Goal: Communication & Community: Answer question/provide support

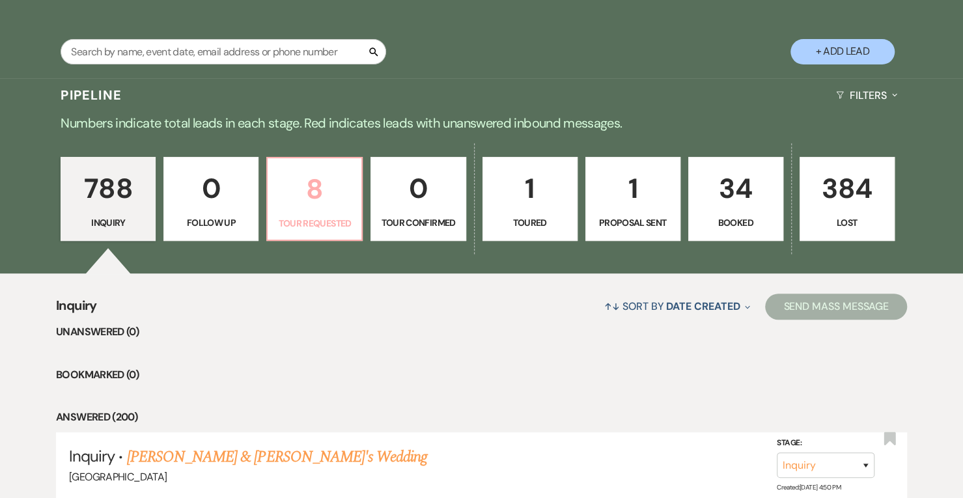
click at [343, 195] on p "8" at bounding box center [314, 189] width 78 height 44
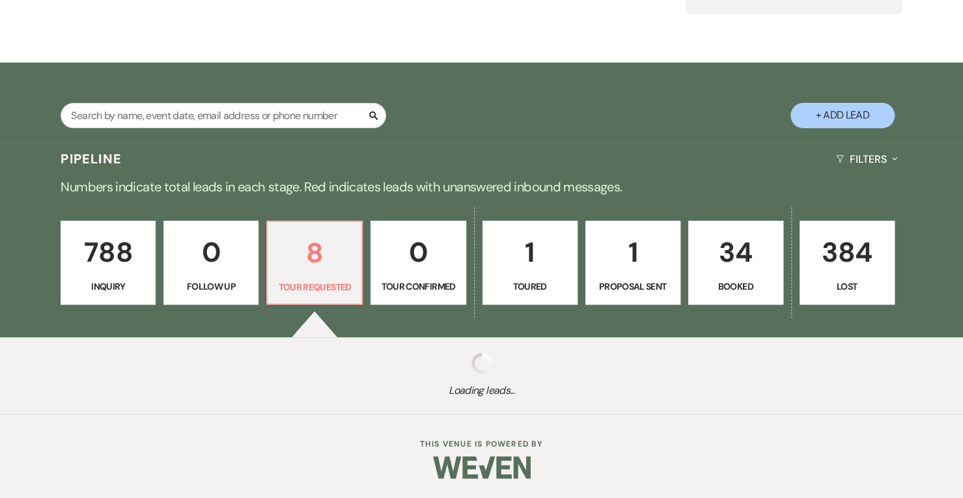
select select "2"
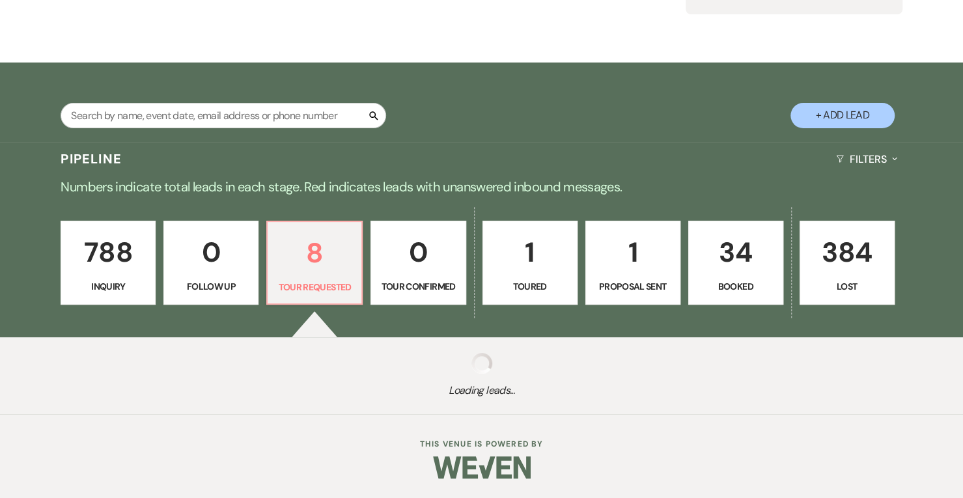
select select "2"
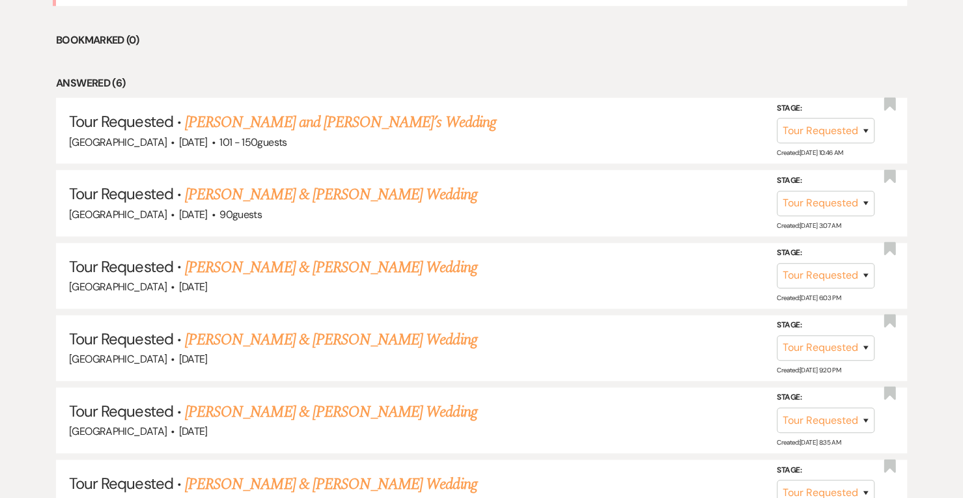
scroll to position [639, 0]
click at [863, 343] on select "Inquiry Follow Up Tour Requested Tour Confirmed Toured Proposal Sent Booked Lost" at bounding box center [826, 347] width 98 height 25
select select "8"
click at [777, 335] on select "Inquiry Follow Up Tour Requested Tour Confirmed Toured Proposal Sent Booked Lost" at bounding box center [826, 347] width 98 height 25
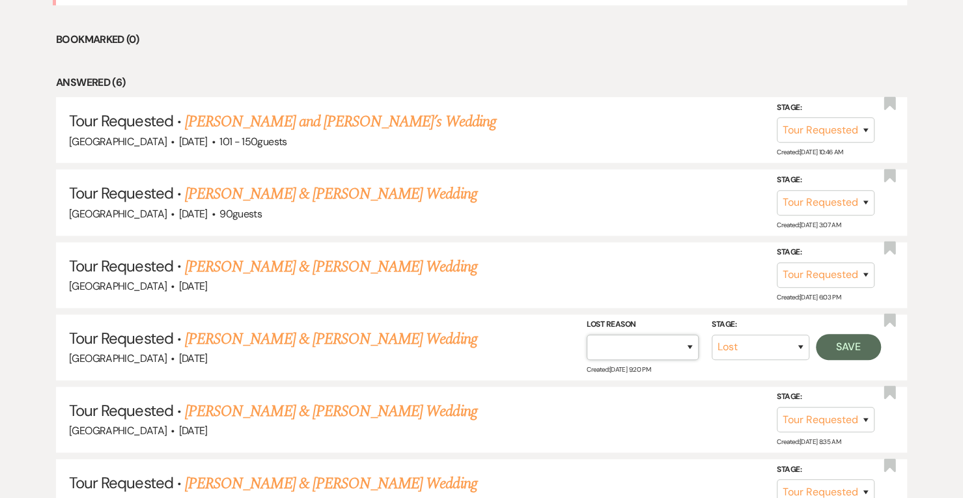
click at [677, 339] on select "Booked Elsewhere Budget Date Unavailable No Response Not a Good Match Capacity …" at bounding box center [643, 347] width 112 height 25
select select "4"
click at [587, 335] on select "Booked Elsewhere Budget Date Unavailable No Response Not a Good Match Capacity …" at bounding box center [643, 347] width 112 height 25
click at [852, 340] on button "Save" at bounding box center [848, 347] width 65 height 26
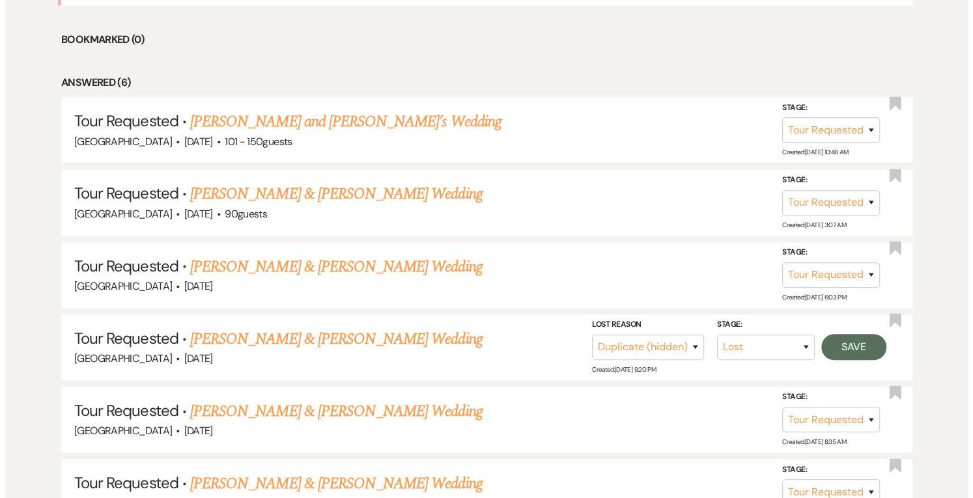
scroll to position [640, 0]
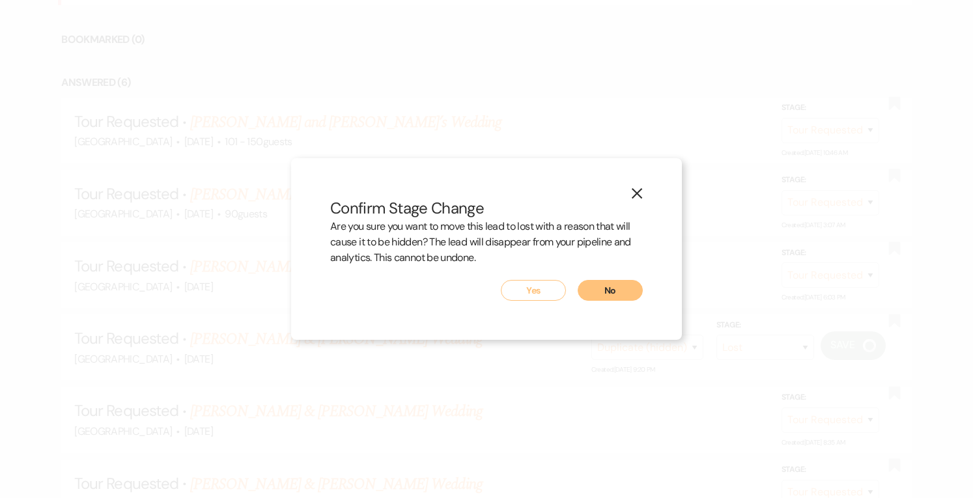
click at [534, 291] on button "Yes" at bounding box center [533, 290] width 65 height 21
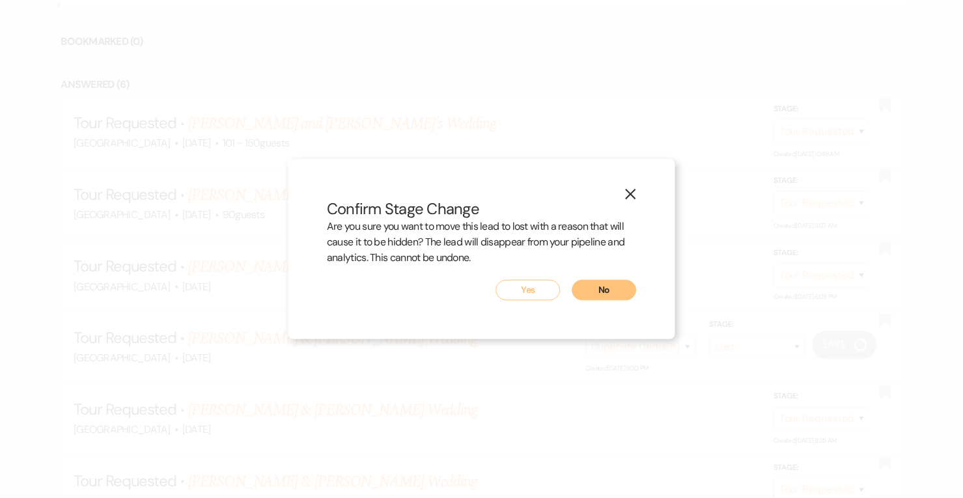
scroll to position [639, 0]
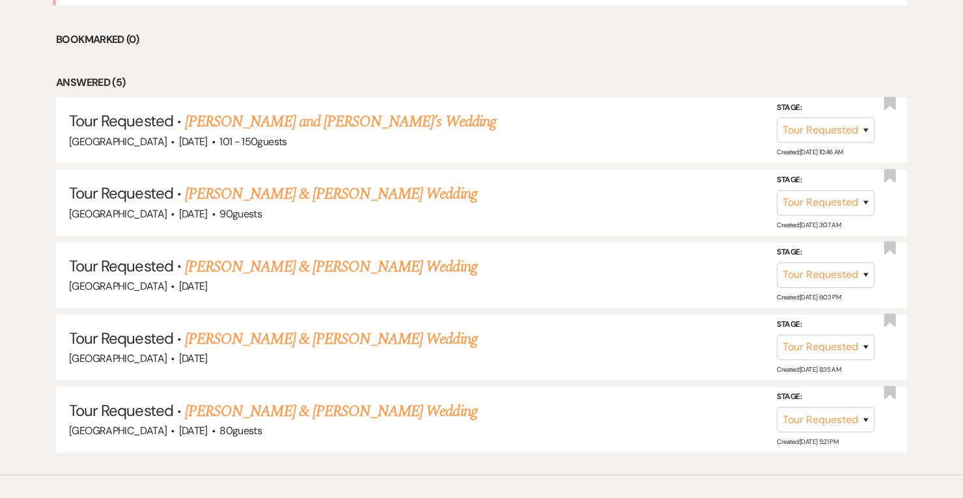
click at [376, 268] on link "[PERSON_NAME] & [PERSON_NAME] Wedding" at bounding box center [331, 266] width 292 height 23
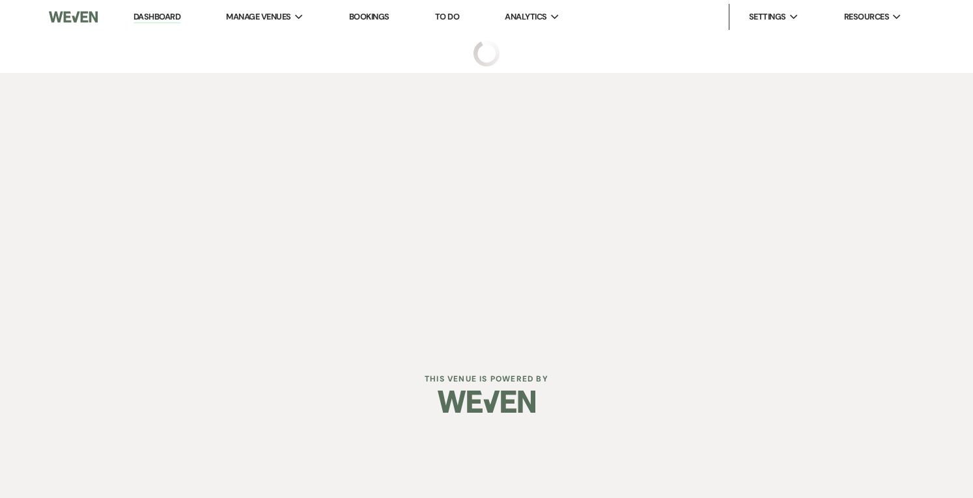
select select "2"
select select "5"
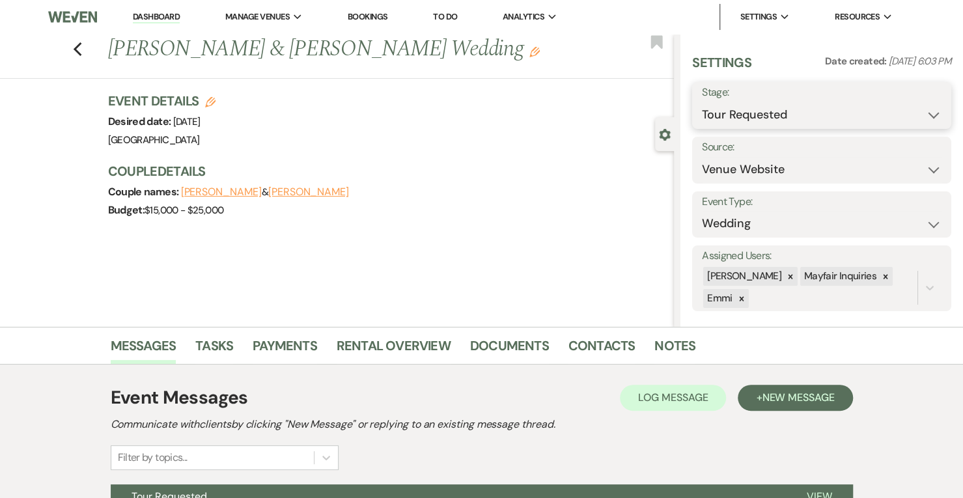
click at [780, 115] on select "Inquiry Follow Up Tour Requested Tour Confirmed Toured Proposal Sent Booked Lost" at bounding box center [822, 114] width 240 height 25
select select "5"
click at [702, 102] on select "Inquiry Follow Up Tour Requested Tour Confirmed Toured Proposal Sent Booked Lost" at bounding box center [822, 114] width 240 height 25
click at [915, 97] on button "Save" at bounding box center [924, 105] width 53 height 26
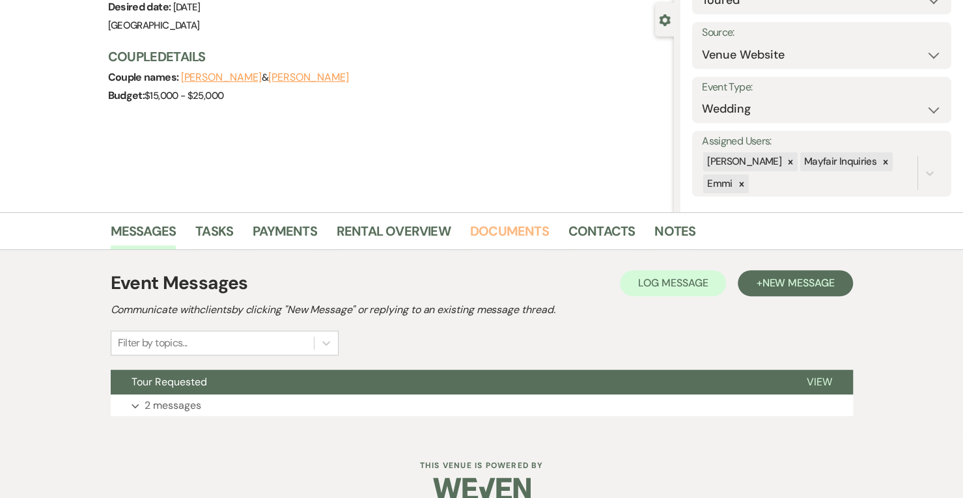
click at [535, 235] on link "Documents" at bounding box center [509, 235] width 79 height 29
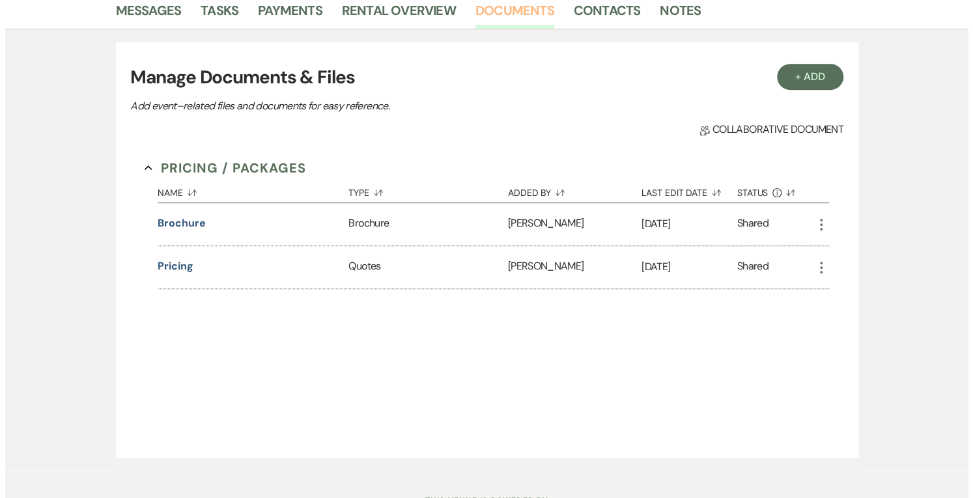
scroll to position [336, 0]
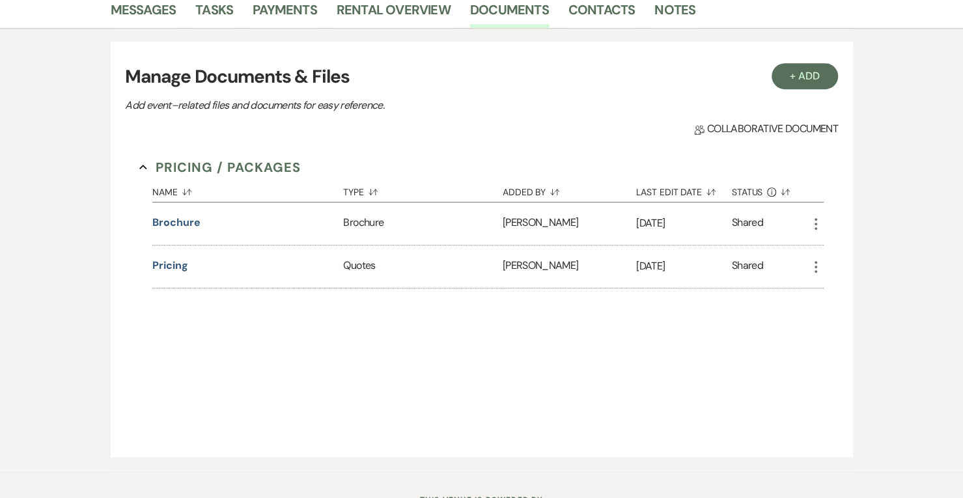
click at [171, 262] on button "Pricing" at bounding box center [169, 266] width 35 height 16
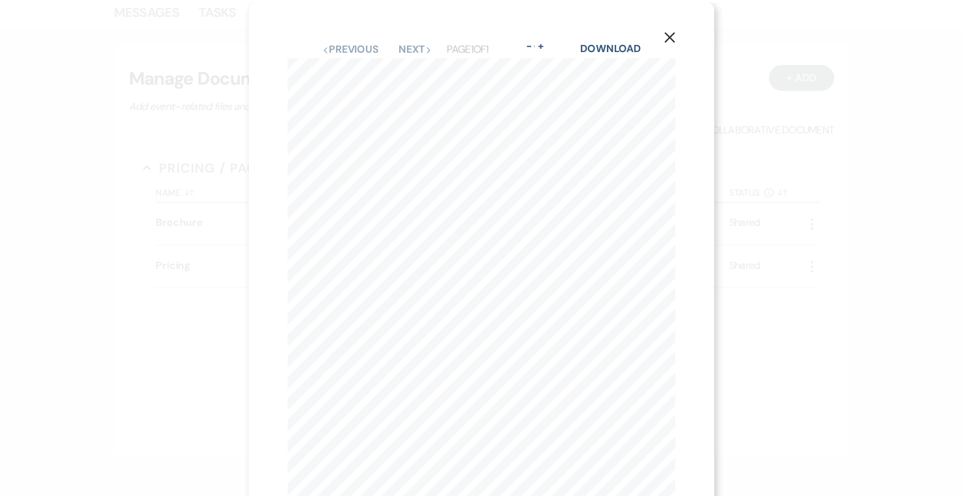
scroll to position [114, 0]
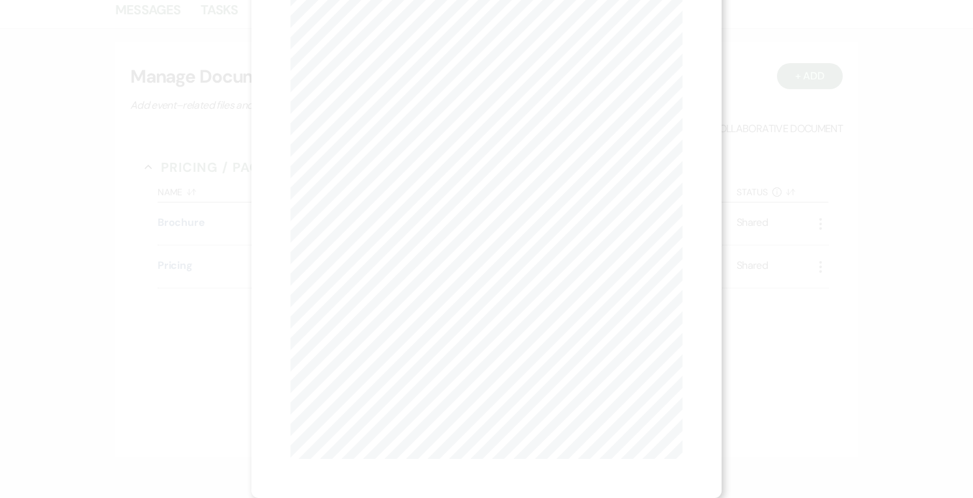
click at [258, 258] on div "X Previous Previous Next Next Page 1 of 1 - Zoom + Download MAYFAIR FARM 2025 W…" at bounding box center [486, 196] width 470 height 603
click at [214, 247] on div "X Previous Previous Next Next Page 1 of 1 - Zoom + Download MAYFAIR FARM 2025 W…" at bounding box center [486, 249] width 973 height 498
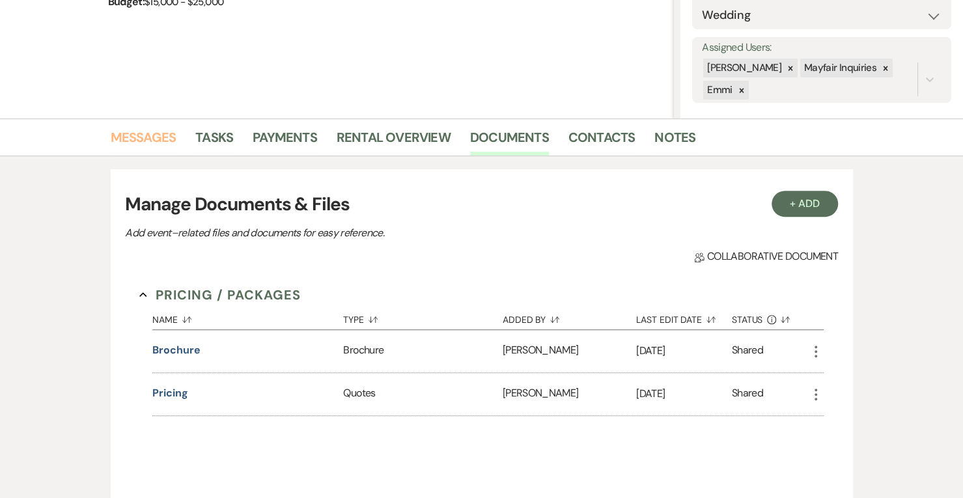
click at [143, 132] on link "Messages" at bounding box center [144, 141] width 66 height 29
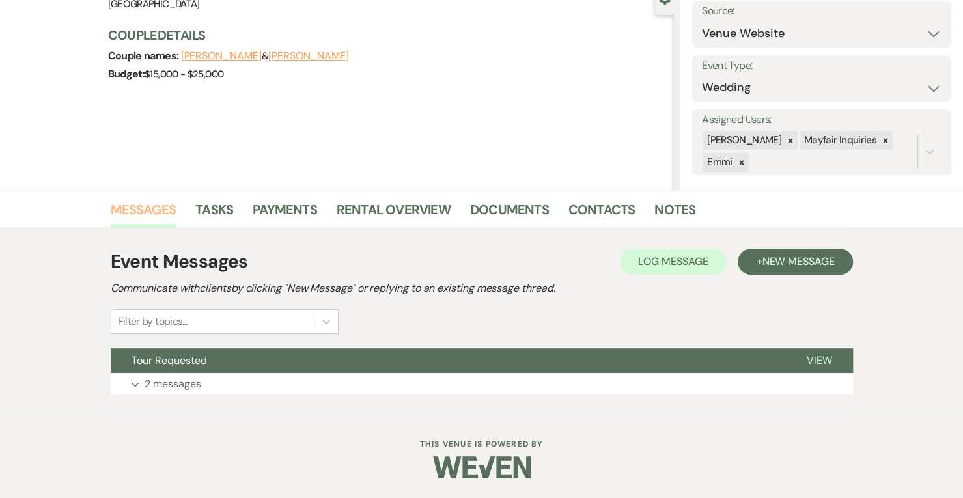
scroll to position [135, 0]
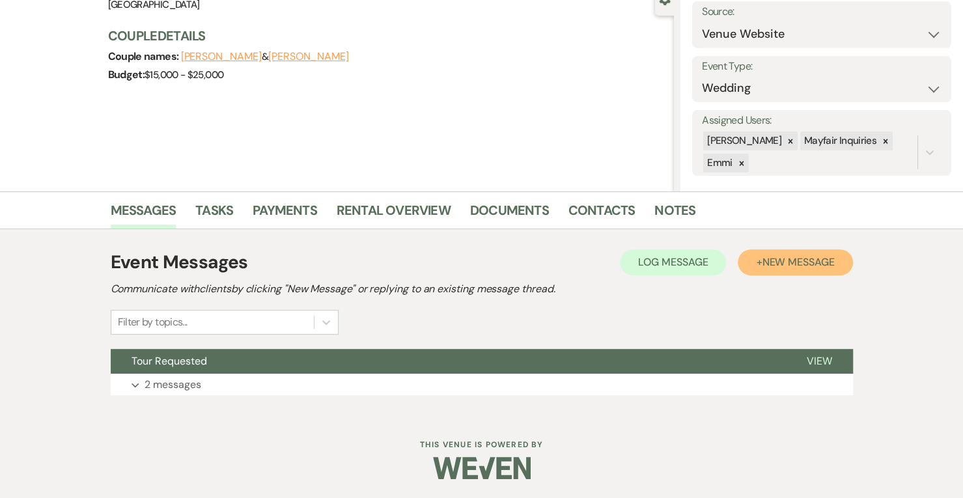
click at [767, 253] on button "+ New Message" at bounding box center [795, 262] width 115 height 26
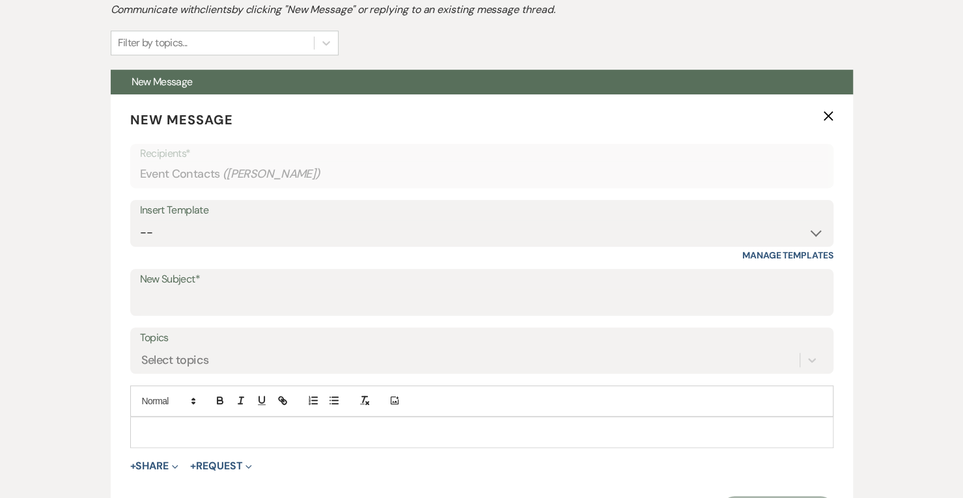
scroll to position [415, 0]
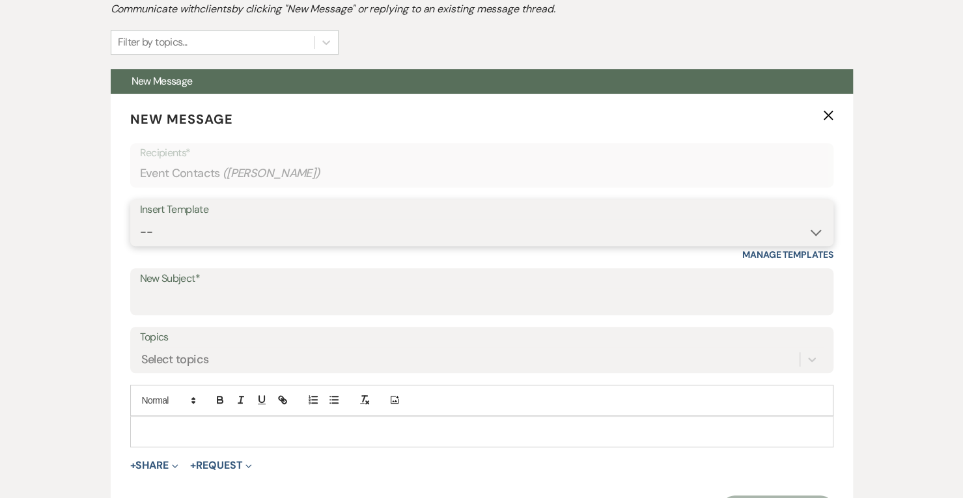
click at [181, 237] on select "-- Weven Planning Portal Introduction (Booked Events) Contract follow up after …" at bounding box center [482, 231] width 684 height 25
select select "790"
click at [140, 219] on select "-- Weven Planning Portal Introduction (Booked Events) Contract follow up after …" at bounding box center [482, 231] width 684 height 25
type input "wedding info"
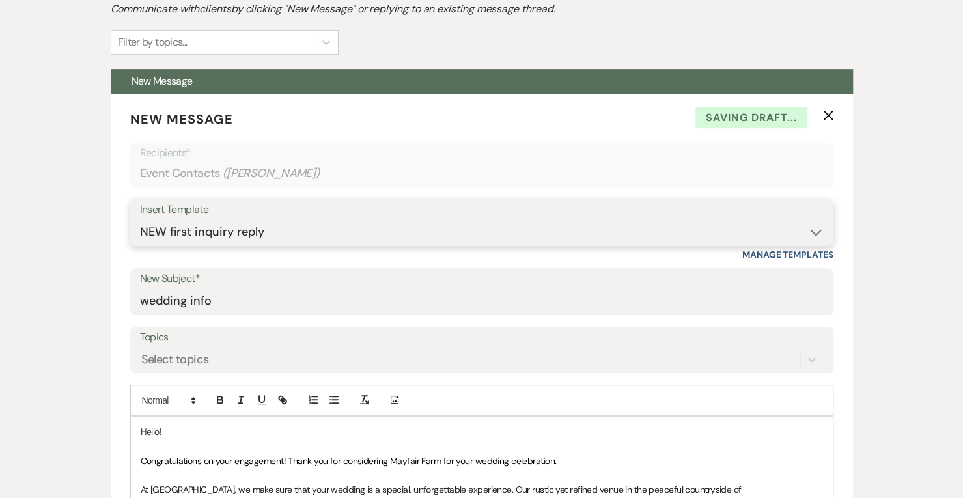
click at [182, 236] on select "-- Weven Planning Portal Introduction (Booked Events) Contract follow up after …" at bounding box center [482, 231] width 684 height 25
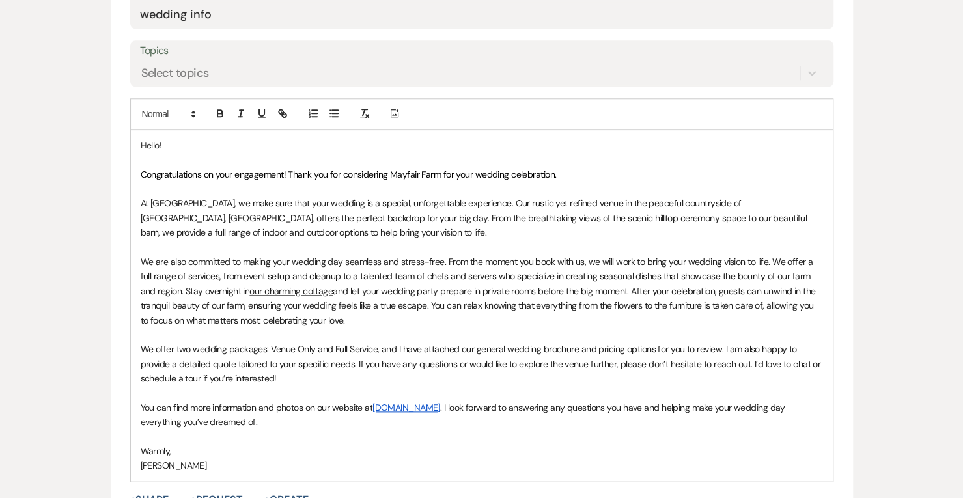
scroll to position [449, 0]
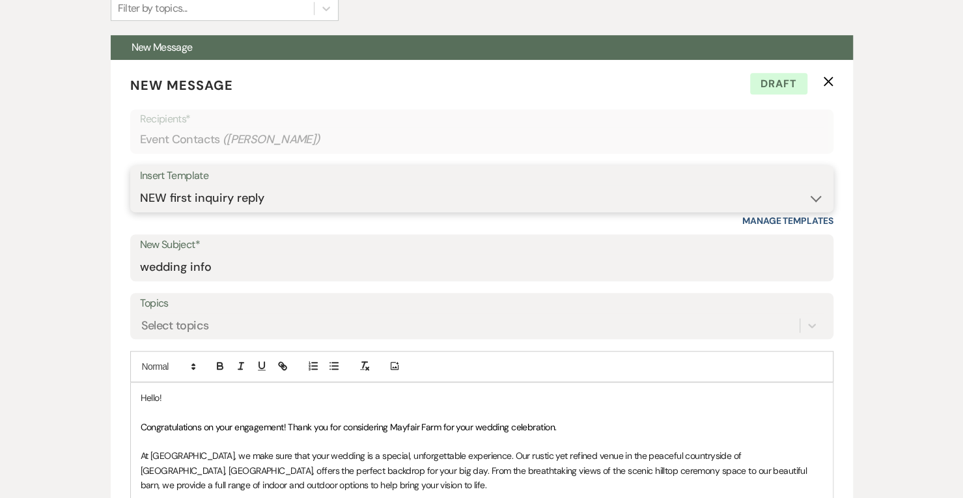
click at [497, 204] on select "-- Weven Planning Portal Introduction (Booked Events) Contract follow up after …" at bounding box center [482, 198] width 684 height 25
select select "797"
click at [140, 186] on select "-- Weven Planning Portal Introduction (Booked Events) Contract follow up after …" at bounding box center [482, 198] width 684 height 25
type input "Checking In"
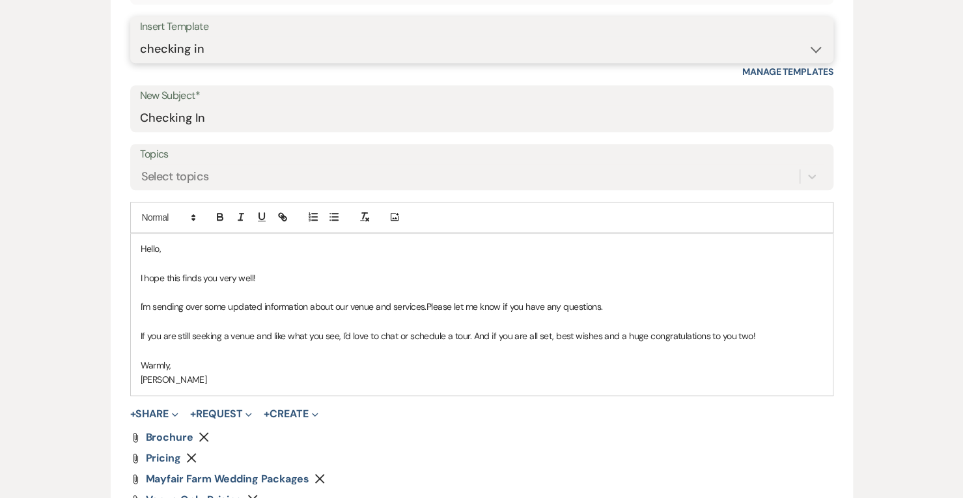
scroll to position [604, 0]
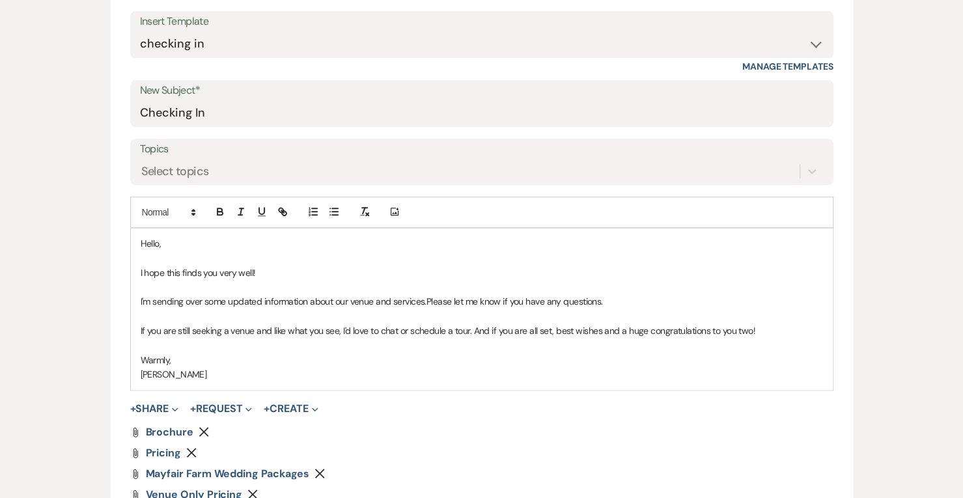
click at [189, 351] on p at bounding box center [482, 346] width 682 height 14
click at [285, 275] on p "I hope this finds you very well!" at bounding box center [482, 273] width 682 height 14
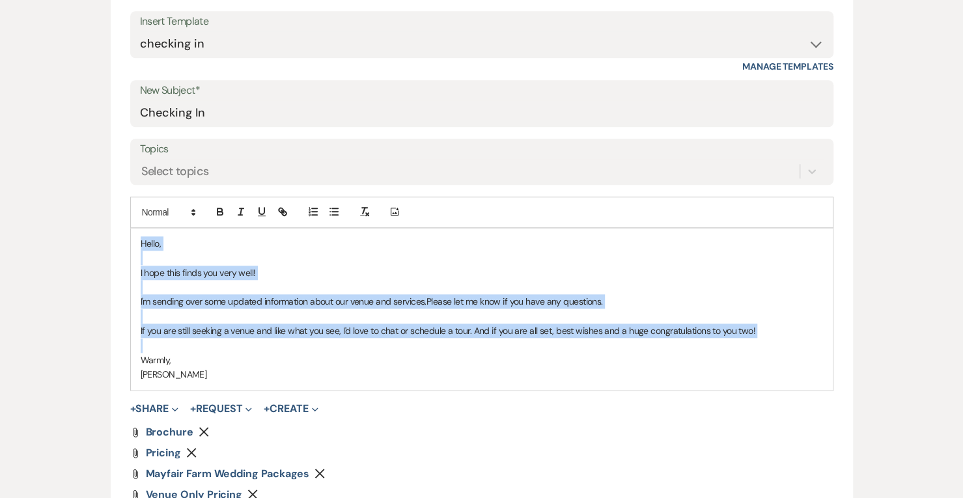
drag, startPoint x: 177, startPoint y: 344, endPoint x: 136, endPoint y: 243, distance: 108.9
click at [136, 243] on div "Hello, I hope this finds you very well! I'm sending over some updated informati…" at bounding box center [482, 309] width 702 height 161
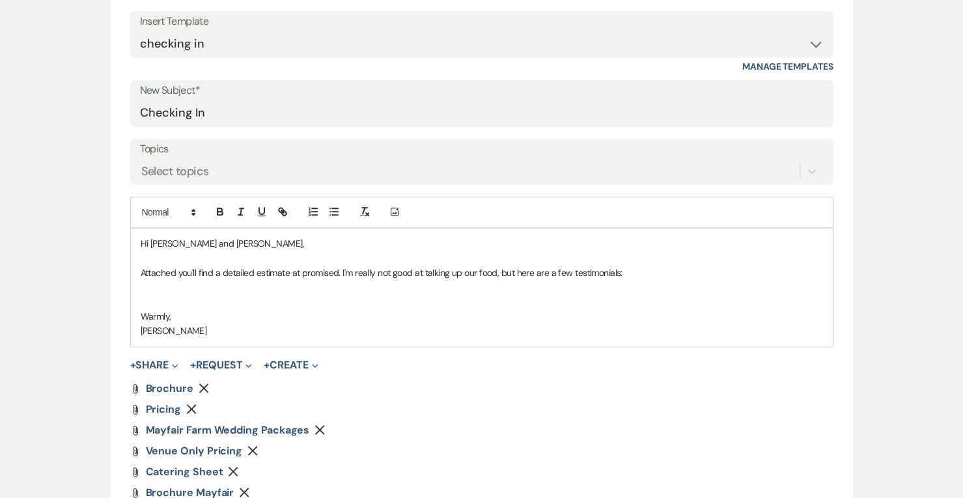
click at [201, 387] on use "button" at bounding box center [204, 388] width 10 height 10
click at [191, 383] on icon "Remove" at bounding box center [191, 388] width 10 height 10
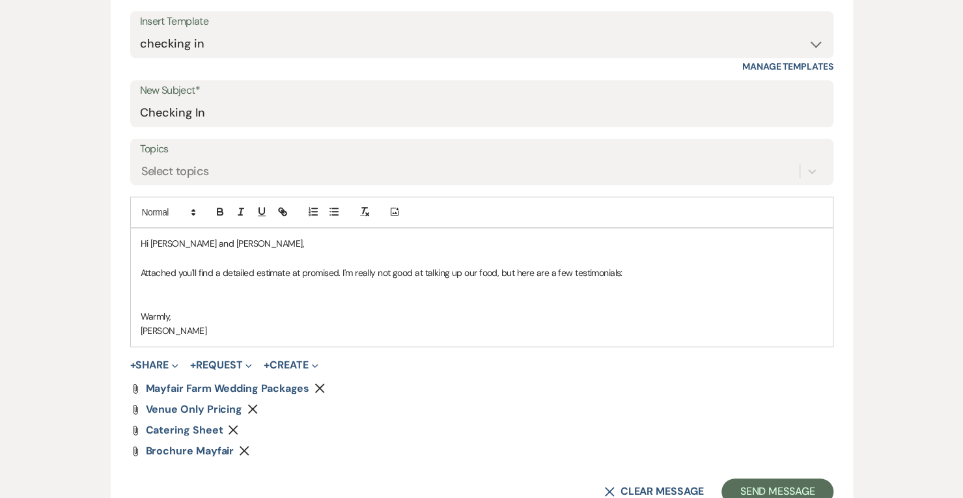
click at [320, 388] on use "button" at bounding box center [320, 388] width 10 height 10
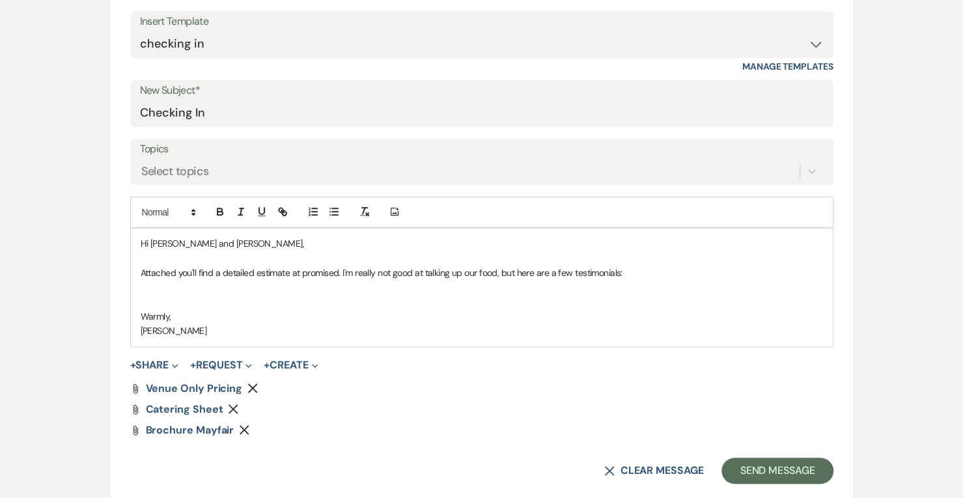
click at [249, 389] on use "button" at bounding box center [253, 388] width 10 height 10
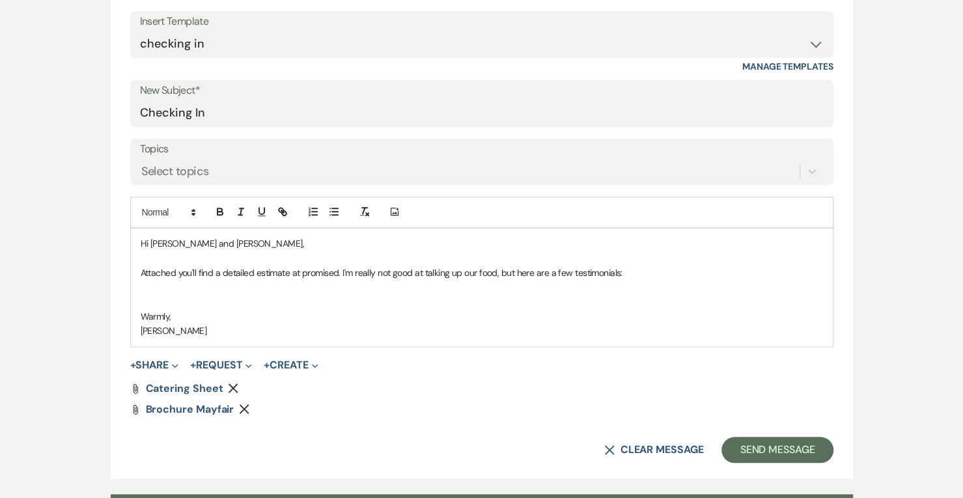
click at [228, 389] on icon "Remove" at bounding box center [233, 388] width 10 height 10
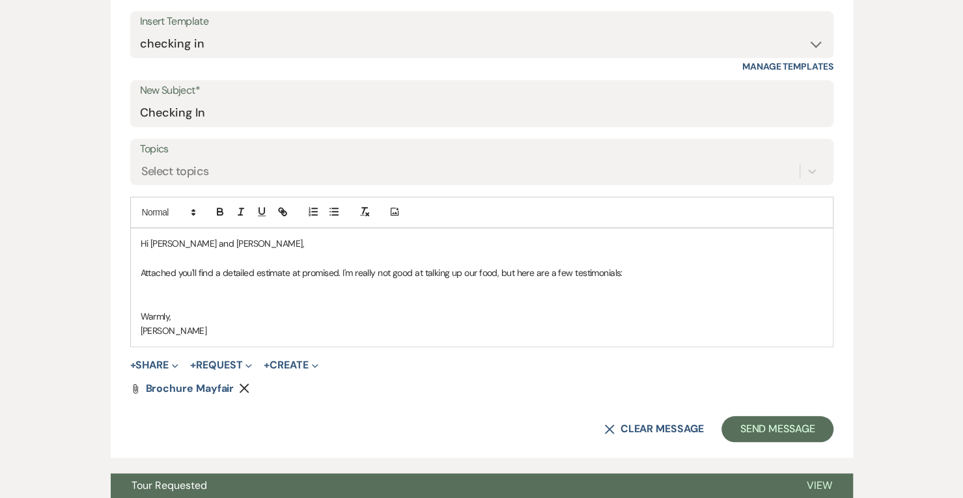
click at [236, 383] on div "Attach File Brochure Mayfair Remove" at bounding box center [481, 388] width 703 height 10
click at [240, 387] on icon "Remove" at bounding box center [244, 388] width 10 height 10
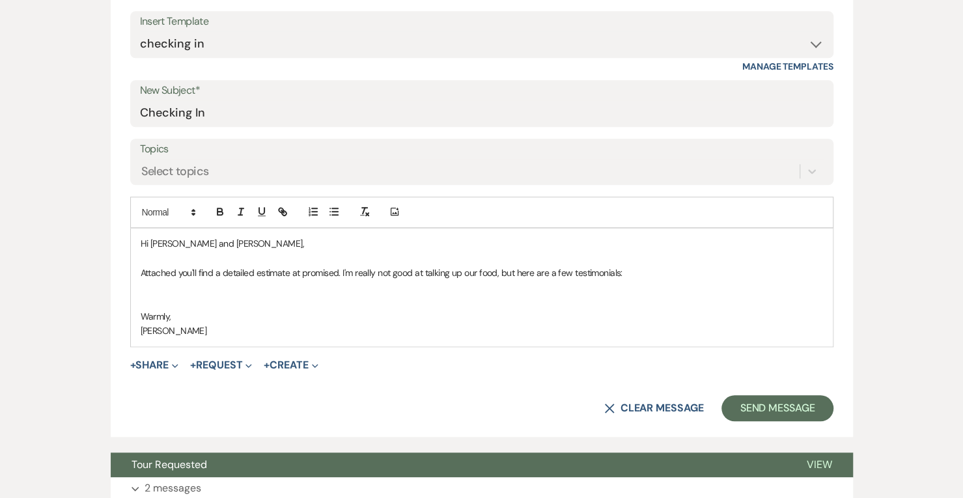
click at [170, 363] on button "+ Share Expand" at bounding box center [154, 365] width 49 height 10
click at [184, 382] on button "Doc Upload Documents" at bounding box center [221, 391] width 182 height 23
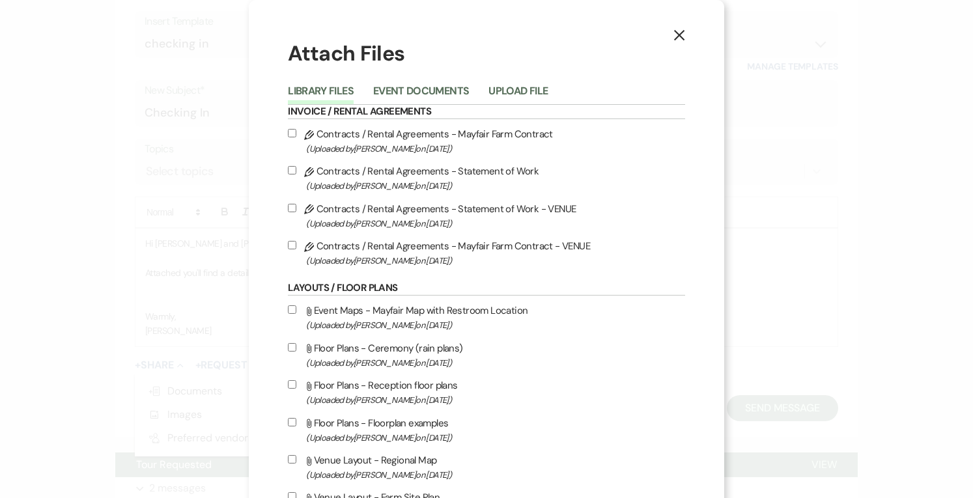
click at [547, 98] on button "Upload File" at bounding box center [517, 95] width 59 height 18
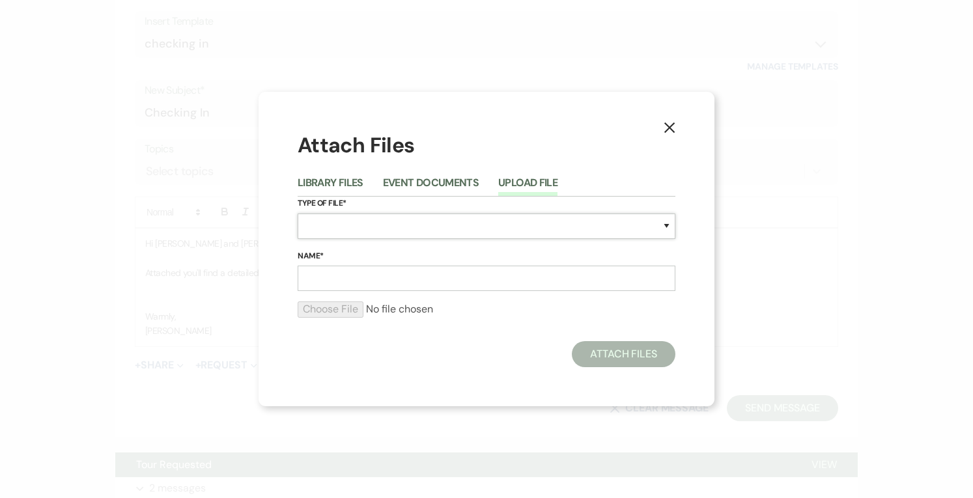
click at [323, 238] on select "Special Event Insurance Vendor Certificate of Insurance Contracts / Rental Agre…" at bounding box center [487, 226] width 378 height 25
select select "8"
click at [298, 214] on select "Special Event Insurance Vendor Certificate of Insurance Contracts / Rental Agre…" at bounding box center [487, 226] width 378 height 25
click at [337, 270] on input "Name*" at bounding box center [487, 278] width 378 height 25
type input "estimate"
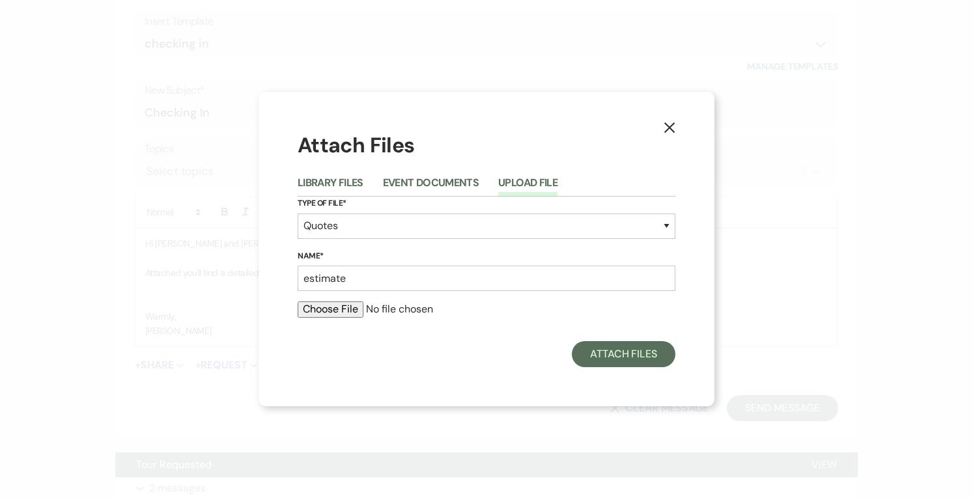
click at [354, 313] on input "file" at bounding box center [487, 309] width 378 height 16
type input "C:\fakepath\Estimate 1022.pdf"
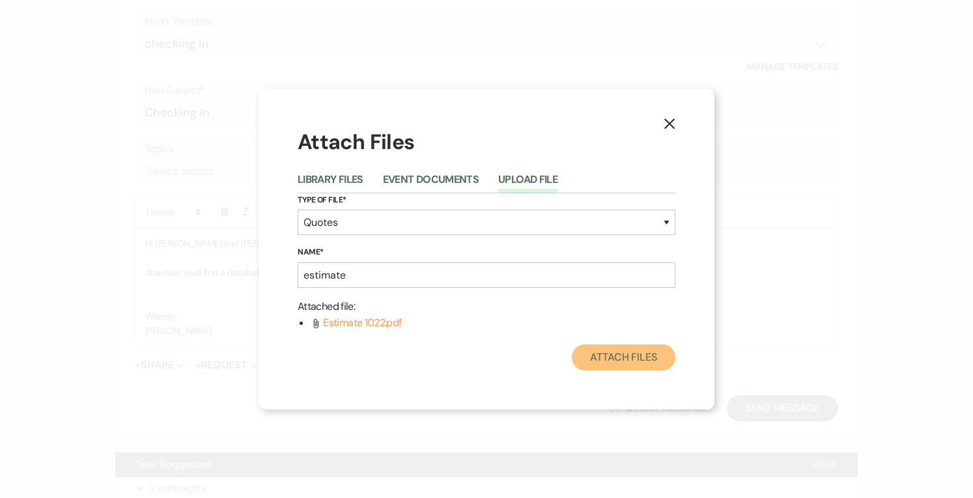
click at [641, 355] on button "Attach Files" at bounding box center [624, 357] width 104 height 26
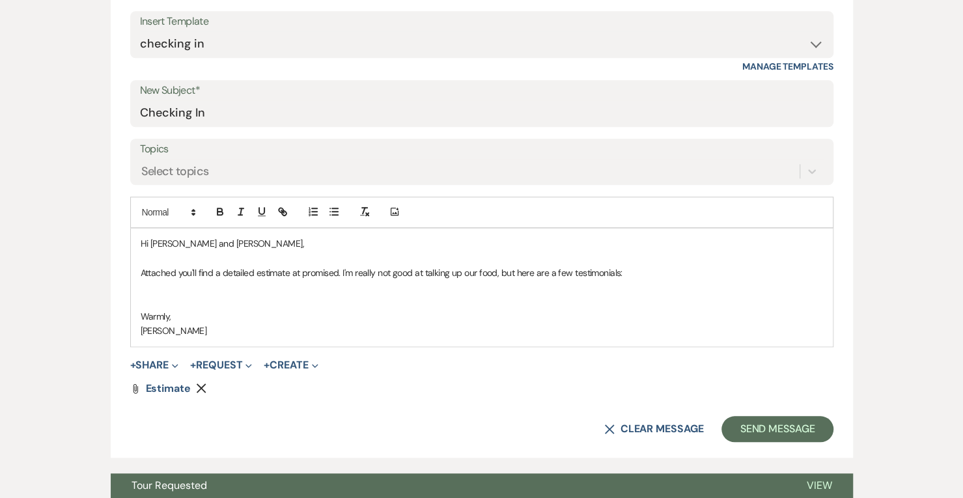
click at [173, 286] on p at bounding box center [482, 287] width 682 height 14
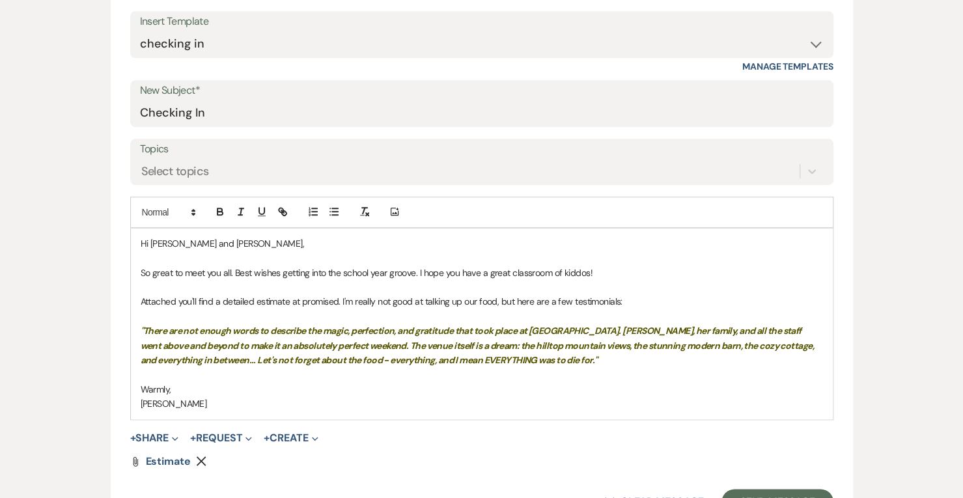
click at [582, 355] on p ""There are not enough words to describe the magic, perfection, and gratitude th…" at bounding box center [482, 346] width 682 height 44
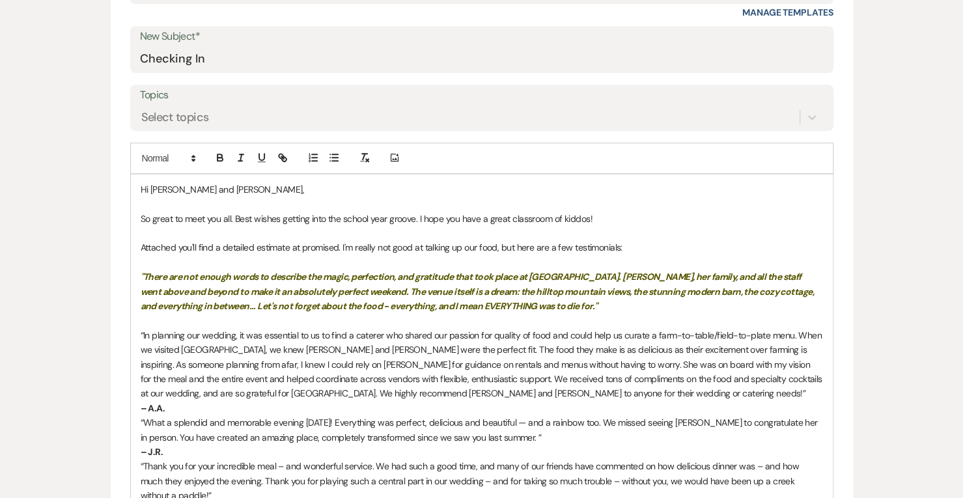
scroll to position [652, 0]
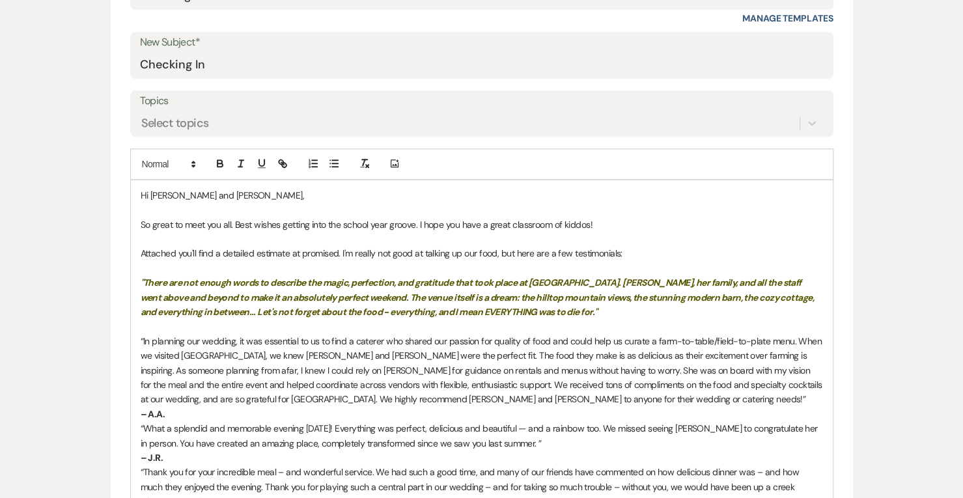
click at [342, 251] on p "Attached you'll find a detailed estimate at promised. I'm really not good at ta…" at bounding box center [482, 253] width 682 height 14
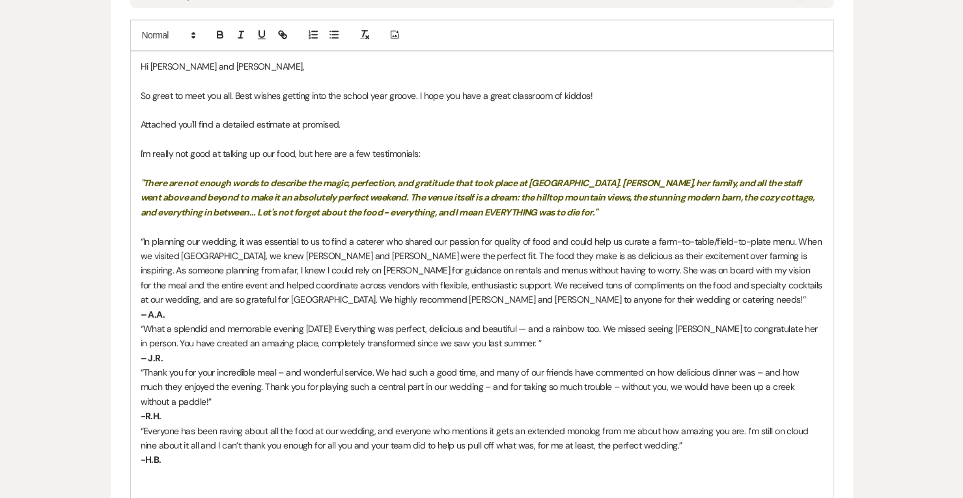
scroll to position [780, 0]
click at [296, 154] on p "I'm really not good at talking up our food, but here are a few testimonials:" at bounding box center [482, 154] width 682 height 14
click at [299, 154] on p "I'm really not good at talking up our food, but here are a few testimonials:" at bounding box center [482, 154] width 682 height 14
click at [333, 156] on p "I'm really not good at talking up our food, so I attached a few sample weddnig …" at bounding box center [482, 154] width 682 height 14
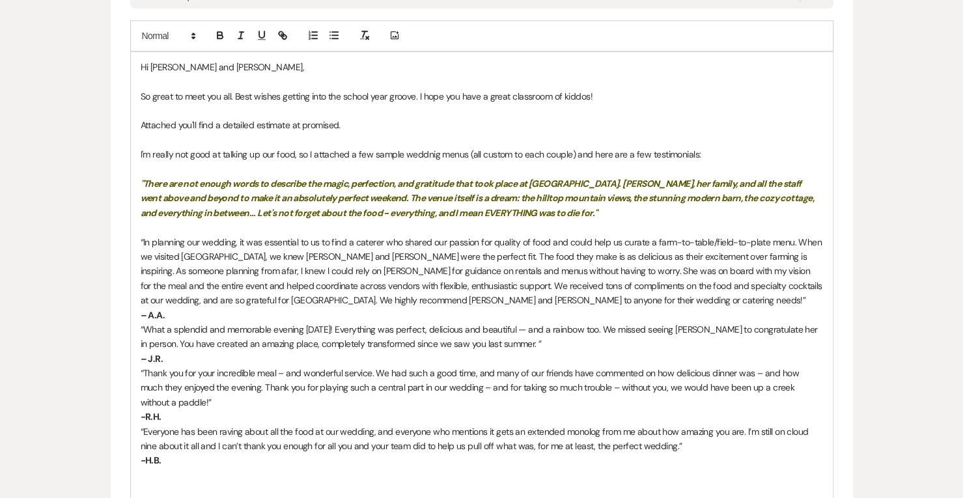
click at [313, 152] on p "I'm really not good at talking up our food, so I attached a few sample weddnig …" at bounding box center [482, 154] width 682 height 14
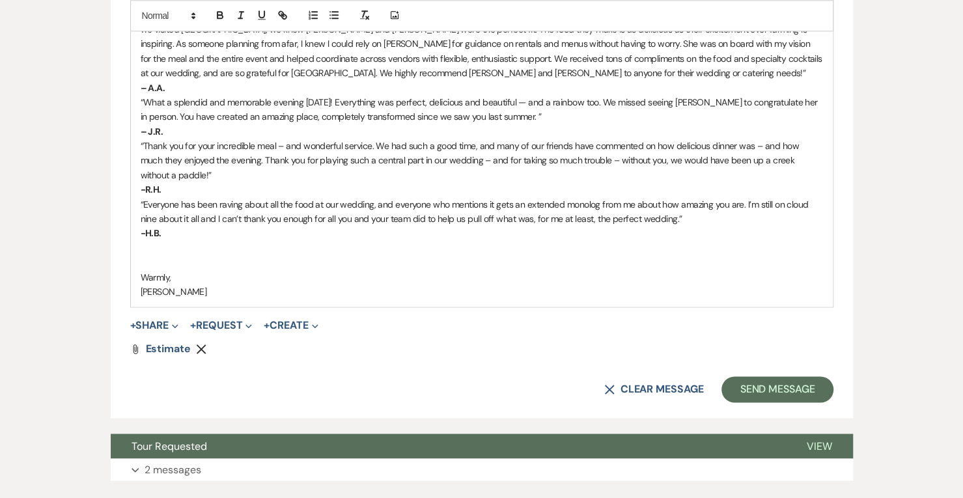
scroll to position [1091, 0]
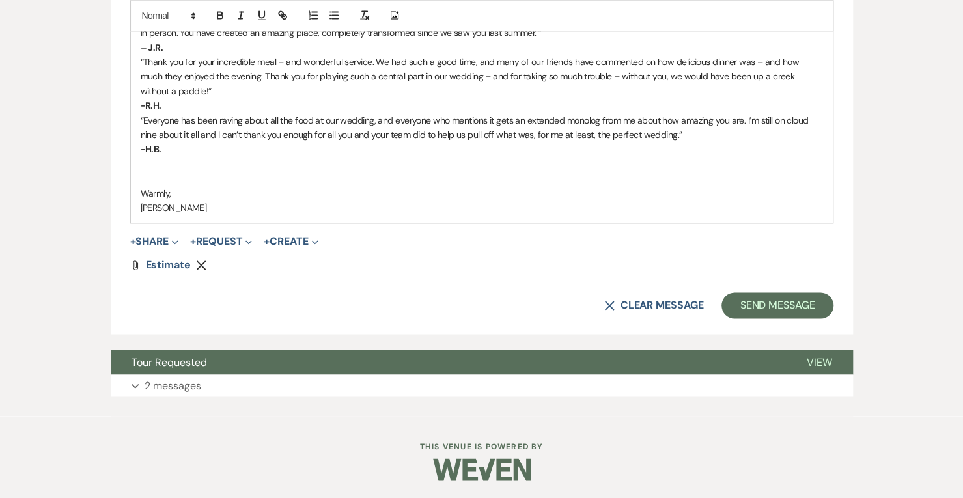
click at [158, 236] on button "+ Share Expand" at bounding box center [154, 241] width 49 height 10
click at [173, 260] on span "Doc Upload Documents" at bounding box center [180, 267] width 74 height 14
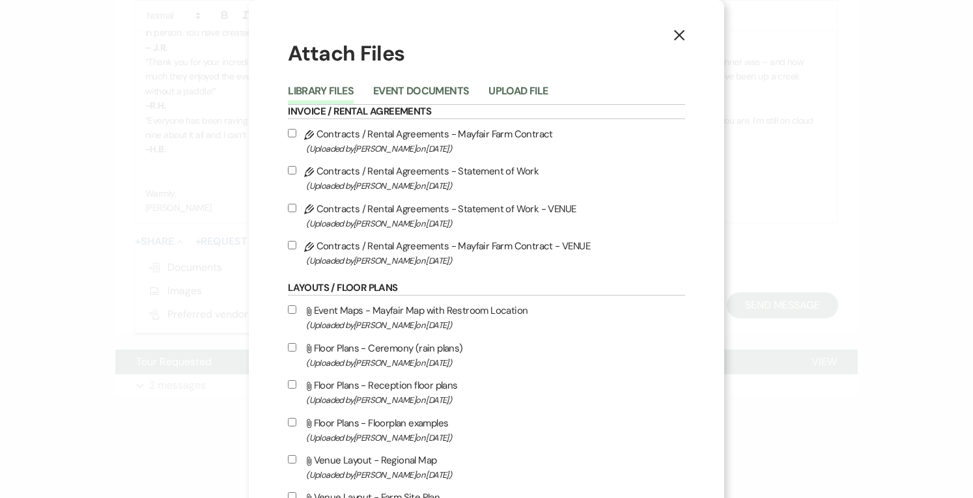
click at [514, 89] on button "Upload File" at bounding box center [517, 95] width 59 height 18
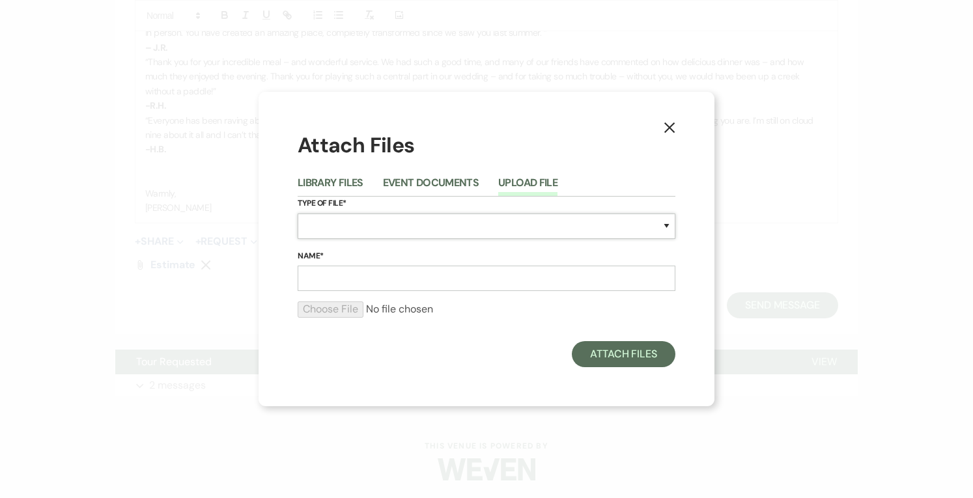
click at [333, 220] on select "Special Event Insurance Vendor Certificate of Insurance Contracts / Rental Agre…" at bounding box center [487, 226] width 378 height 25
select select "66"
click at [298, 214] on select "Special Event Insurance Vendor Certificate of Insurance Contracts / Rental Agre…" at bounding box center [487, 226] width 378 height 25
click at [342, 265] on div "Name*" at bounding box center [487, 270] width 378 height 42
click at [341, 272] on input "Name*" at bounding box center [487, 278] width 378 height 25
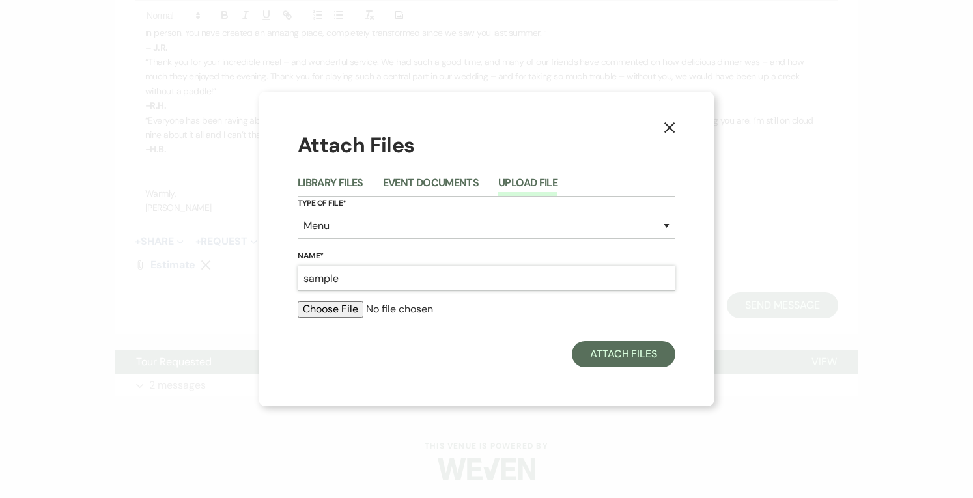
type input "sample menu"
click at [330, 313] on input "file" at bounding box center [487, 309] width 378 height 16
click at [337, 311] on input "file" at bounding box center [487, 309] width 378 height 16
type input "C:\fakepath\Mayfair-Farm-Seasonal-Wedding-Menus (1).pdf"
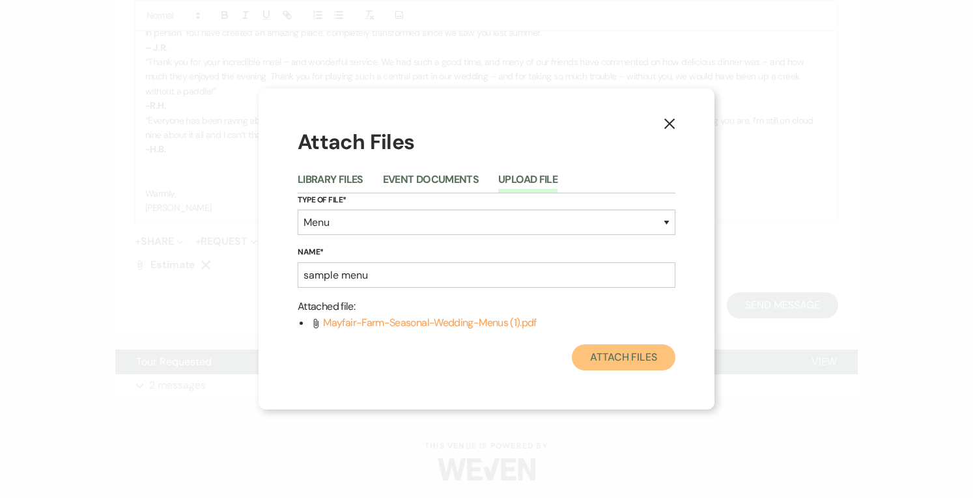
click at [625, 363] on button "Attach Files" at bounding box center [624, 357] width 104 height 26
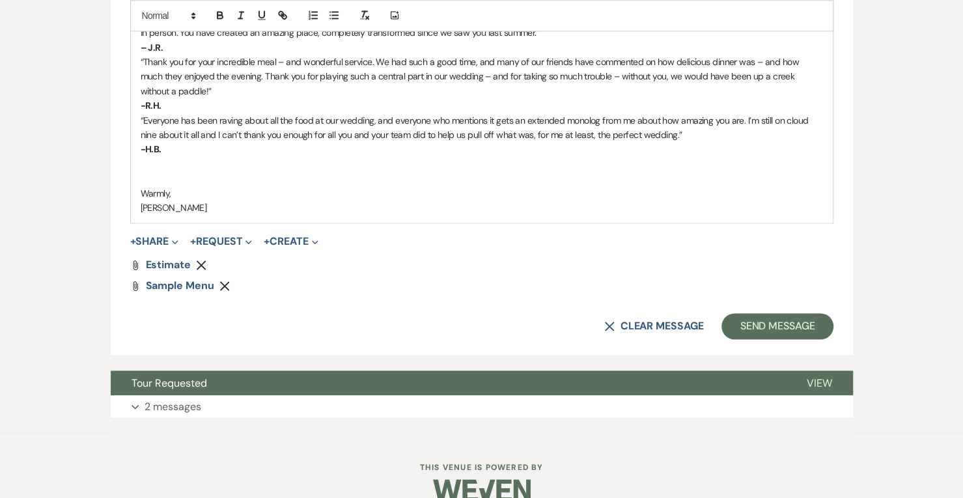
click at [211, 160] on p at bounding box center [482, 164] width 682 height 14
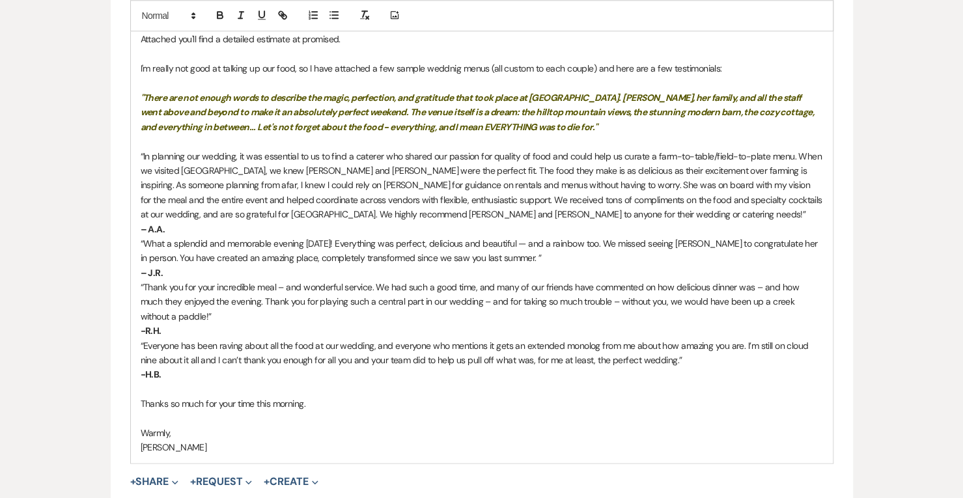
scroll to position [990, 0]
